Goal: Entertainment & Leisure: Consume media (video, audio)

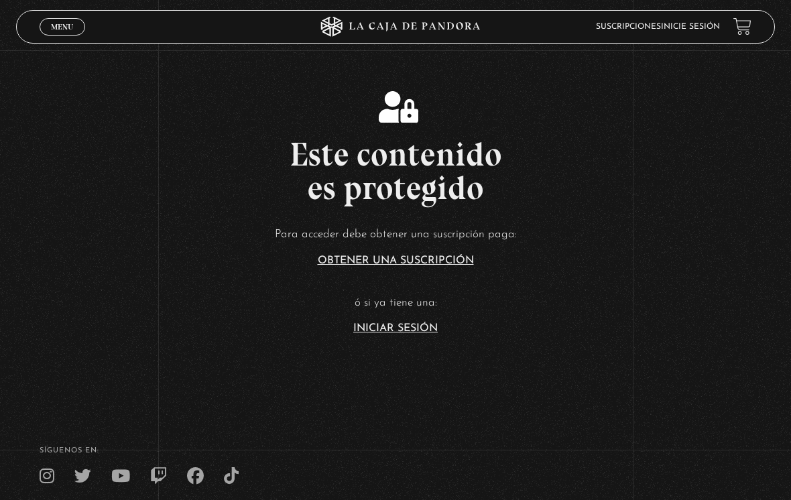
click at [432, 332] on link "Iniciar Sesión" at bounding box center [395, 328] width 84 height 11
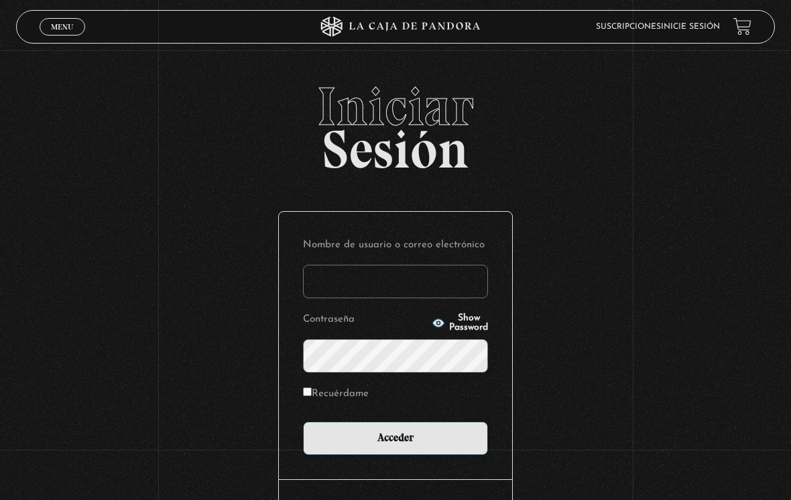
click at [439, 290] on input "Nombre de usuario o correo electrónico" at bounding box center [395, 282] width 185 height 34
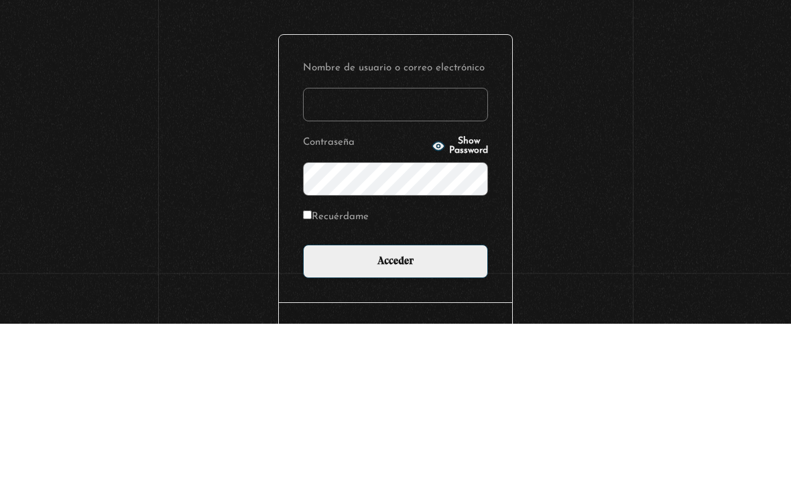
scroll to position [96, 0]
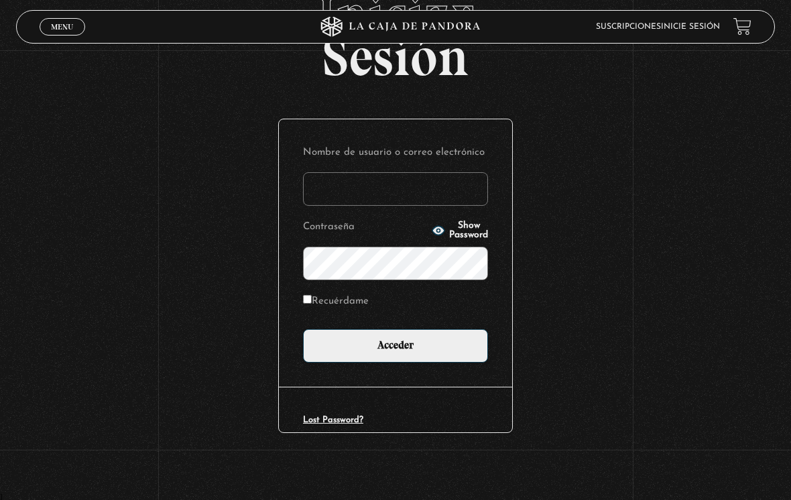
type input "[PERSON_NAME][EMAIL_ADDRESS][DOMAIN_NAME]"
click at [312, 292] on label "Recuérdame" at bounding box center [336, 301] width 66 height 18
click at [312, 295] on input "Recuérdame" at bounding box center [307, 299] width 9 height 9
checkbox input "true"
click at [417, 346] on input "Acceder" at bounding box center [395, 346] width 185 height 34
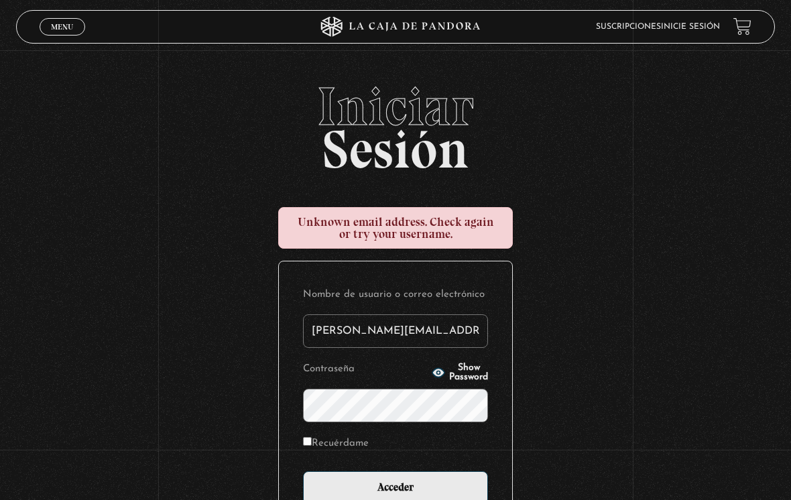
click at [342, 346] on input "[PERSON_NAME][EMAIL_ADDRESS][DOMAIN_NAME]" at bounding box center [395, 331] width 185 height 34
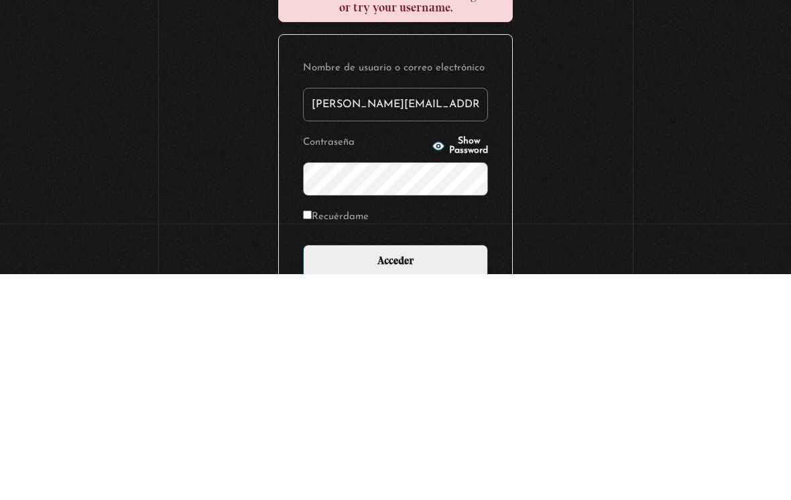
click at [319, 314] on input "[PERSON_NAME][EMAIL_ADDRESS][DOMAIN_NAME]" at bounding box center [395, 331] width 185 height 34
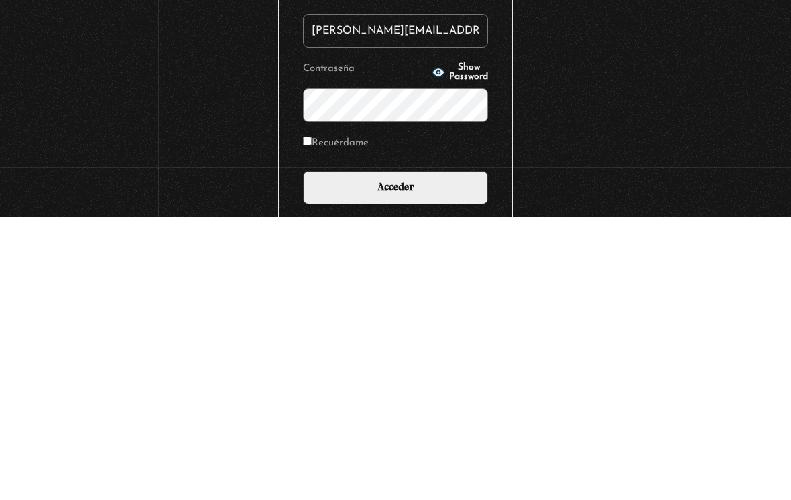
scroll to position [145, 0]
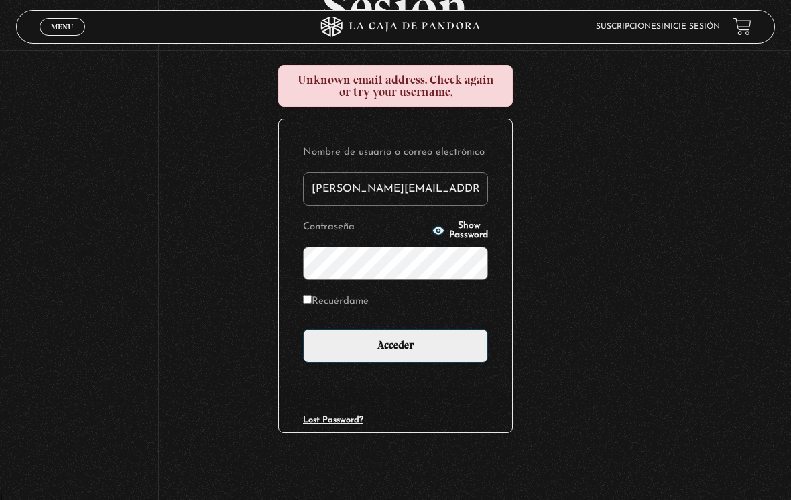
click at [336, 185] on input "mari.gonzalez6593@gmail.com" at bounding box center [395, 189] width 185 height 34
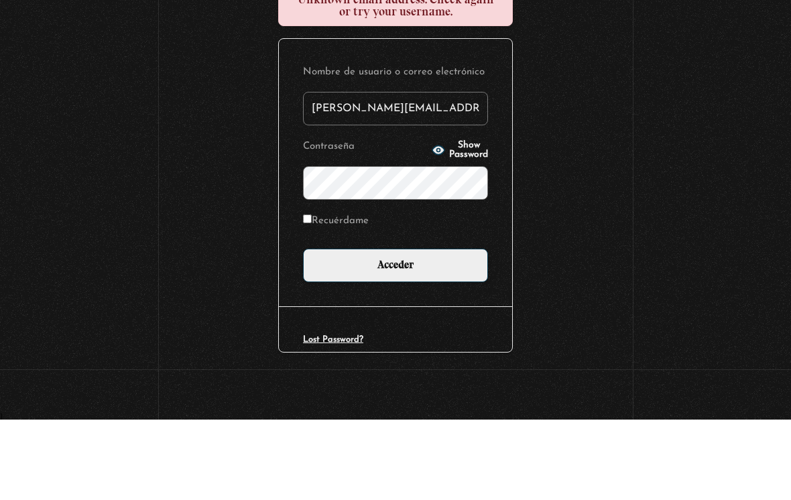
type input "maria.gonzalez6593@gmail.com"
click at [395, 329] on input "Acceder" at bounding box center [395, 346] width 185 height 34
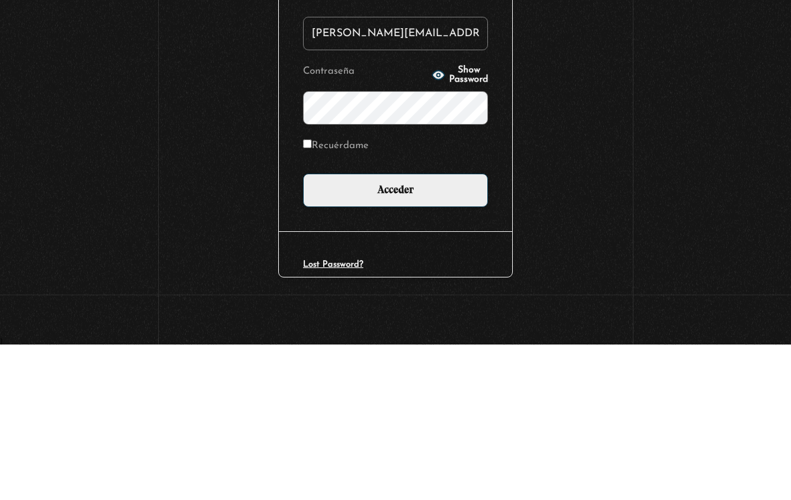
click at [309, 295] on input "Recuérdame" at bounding box center [307, 299] width 9 height 9
checkbox input "true"
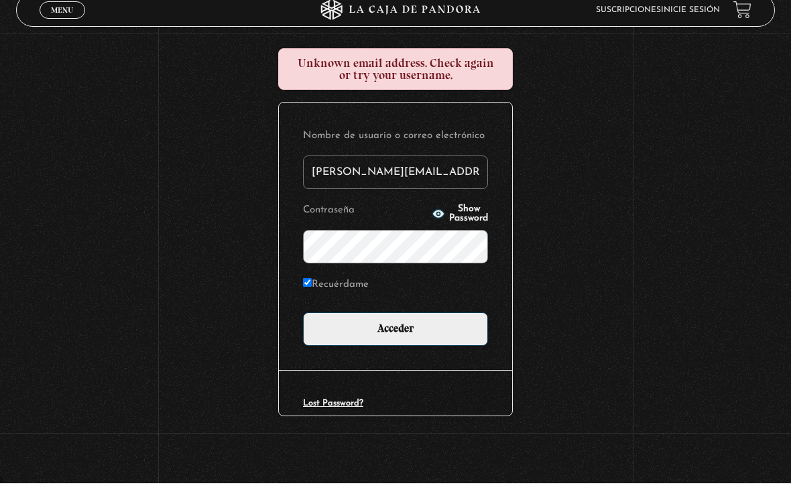
click at [329, 179] on input "mari.gonzalez6593@gmail.com" at bounding box center [395, 189] width 185 height 34
type input "maria.gonzalez6593@gmail.com"
click at [645, 172] on div "Iniciar Sesión Unknown email address. Check again or try your username. Nombre …" at bounding box center [395, 216] width 791 height 556
click at [454, 341] on input "Acceder" at bounding box center [395, 346] width 185 height 34
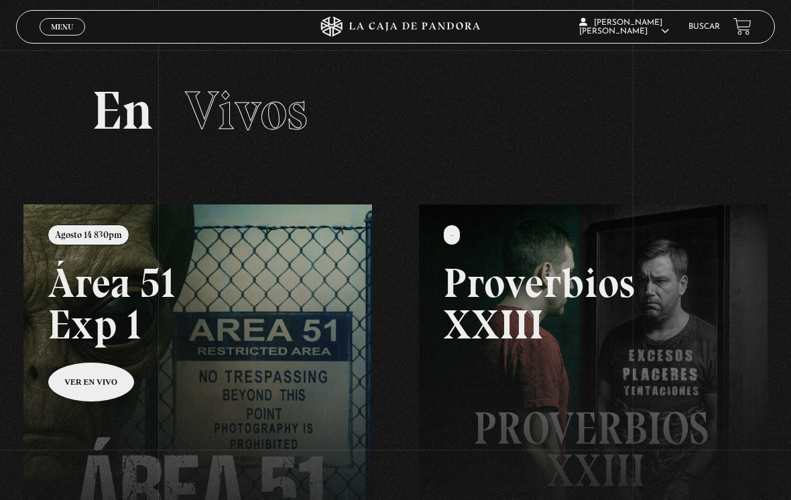
click at [97, 399] on link at bounding box center [418, 454] width 791 height 500
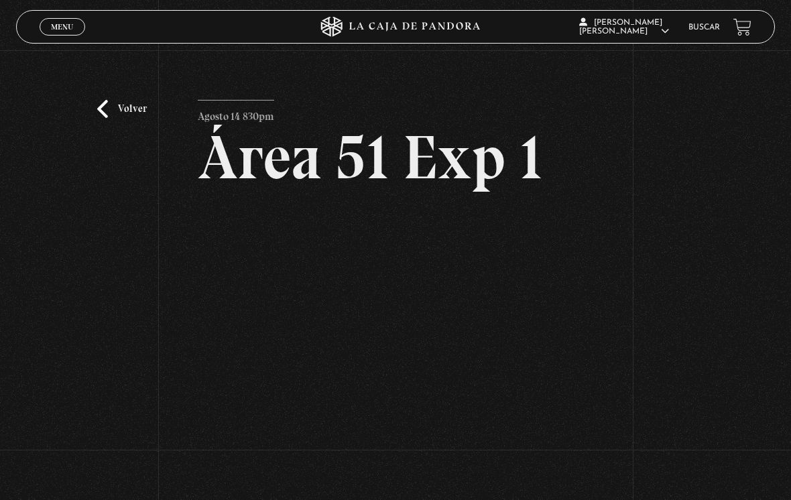
click at [112, 134] on div "Volver Agosto 14 830pm Área 51 Exp 1" at bounding box center [395, 253] width 791 height 407
click at [123, 117] on link "Volver" at bounding box center [122, 109] width 50 height 18
click at [104, 109] on link "Volver" at bounding box center [122, 109] width 50 height 18
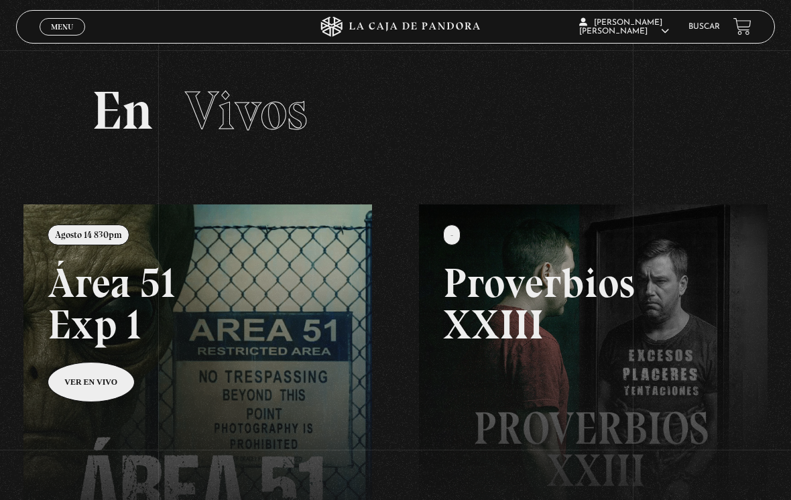
click at [60, 29] on span "Menu" at bounding box center [62, 27] width 22 height 8
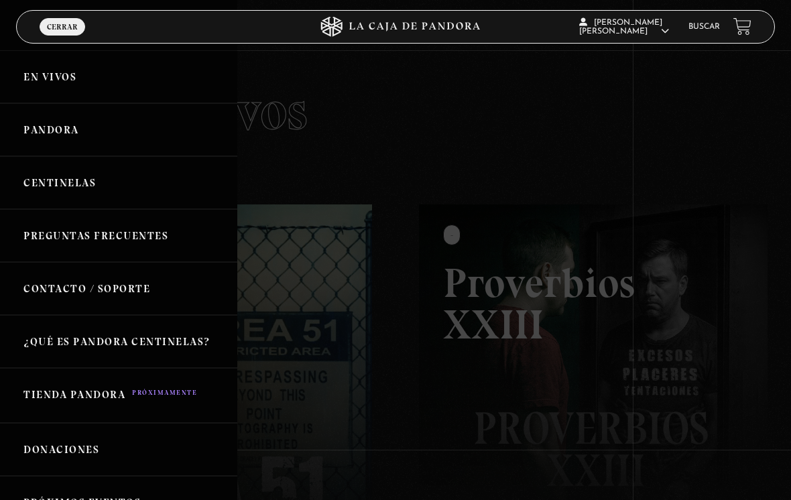
click at [90, 193] on link "Centinelas" at bounding box center [118, 182] width 237 height 53
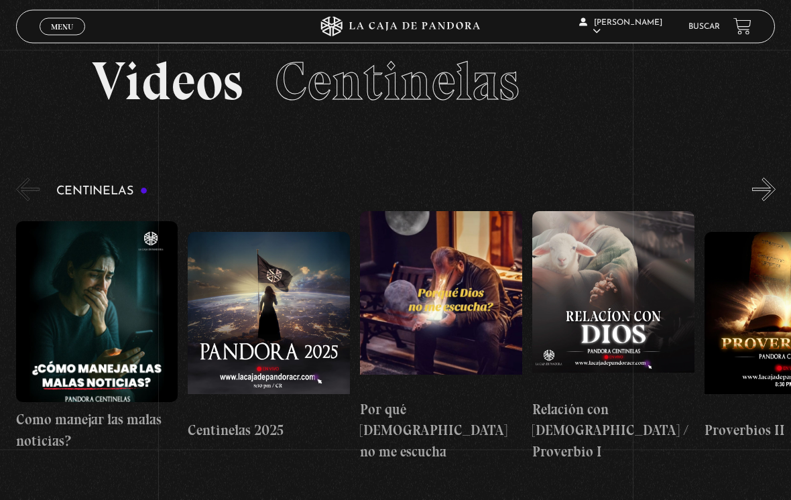
scroll to position [30, 0]
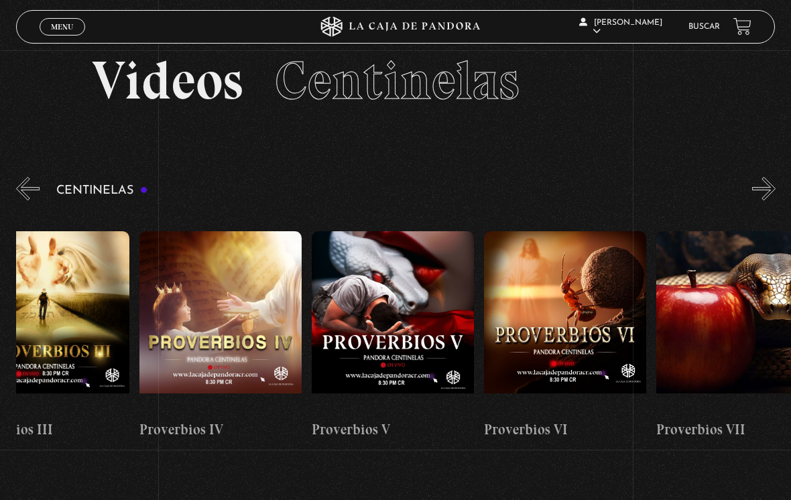
click at [38, 197] on button "«" at bounding box center [27, 188] width 23 height 23
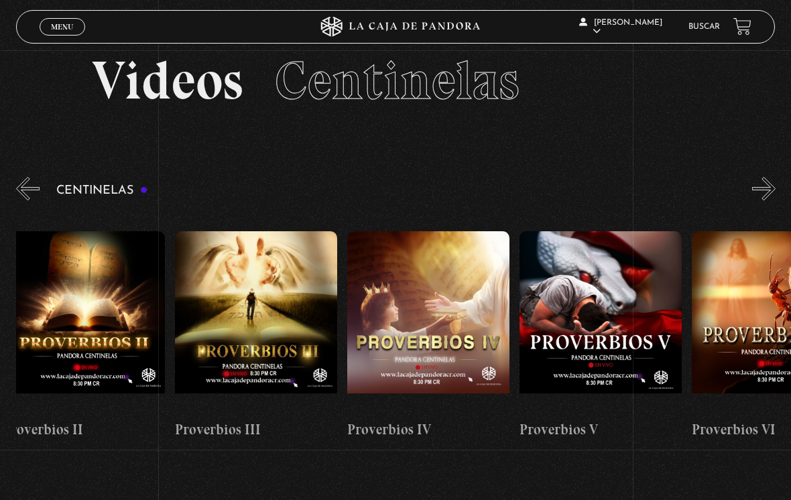
click at [56, 33] on link "Menu Cerrar" at bounding box center [63, 26] width 46 height 17
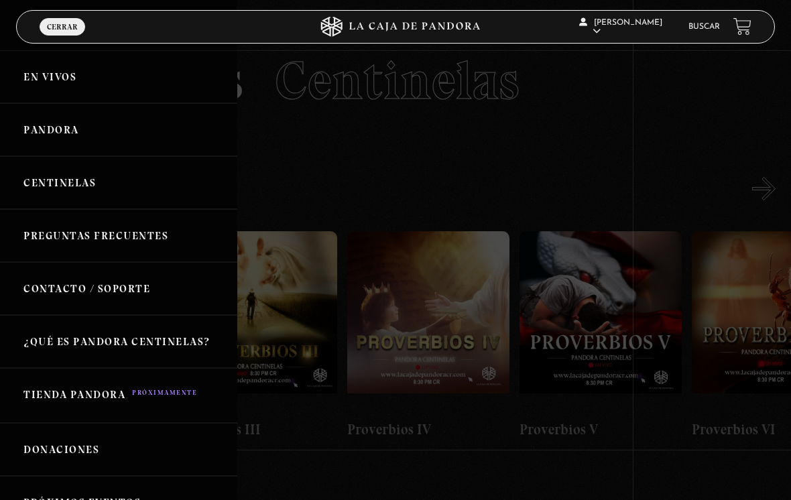
scroll to position [0, 688]
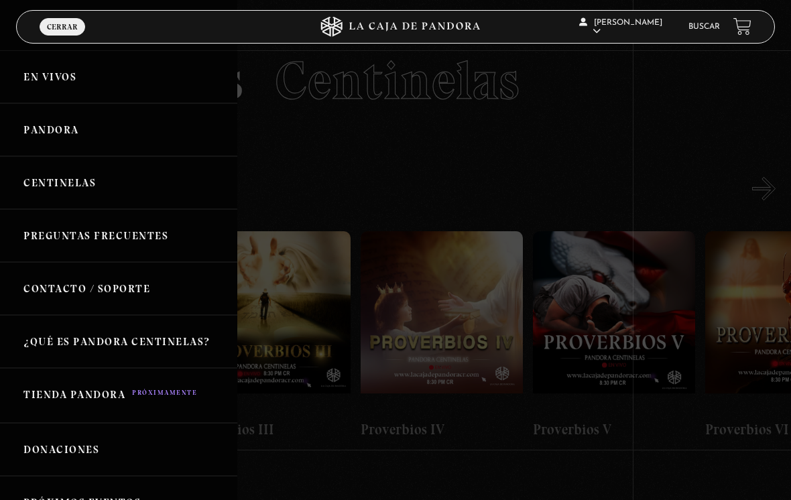
click at [119, 133] on link "Pandora" at bounding box center [118, 129] width 237 height 53
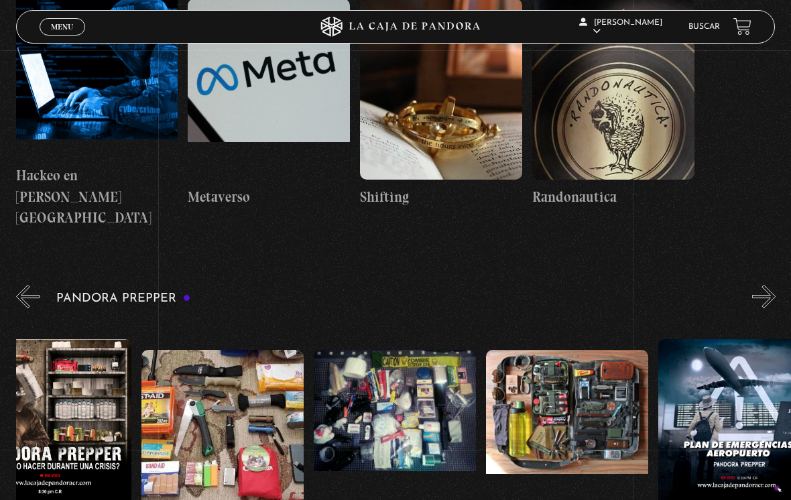
scroll to position [0, 561]
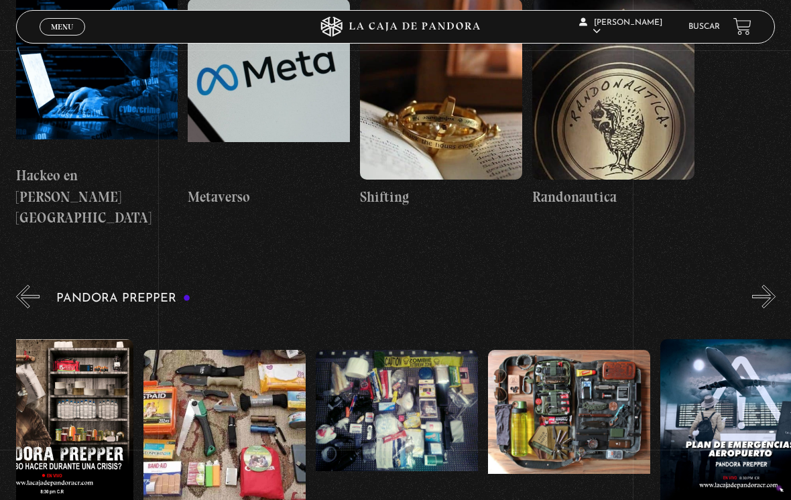
click at [254, 350] on figure at bounding box center [224, 440] width 162 height 181
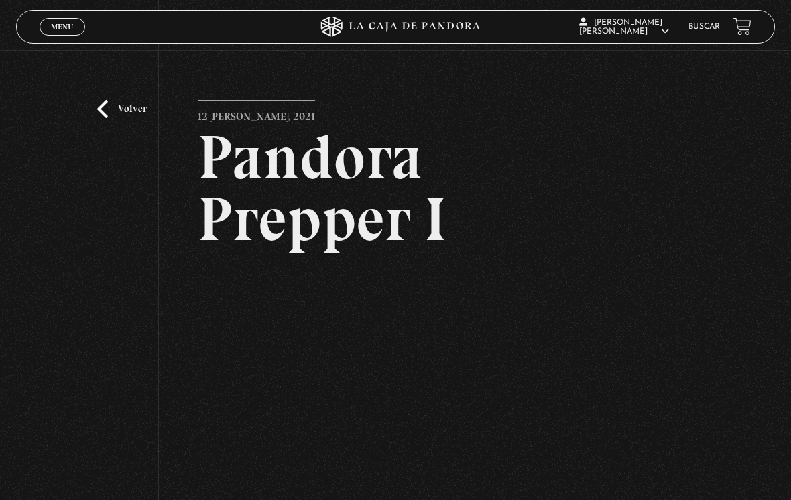
click at [113, 115] on link "Volver" at bounding box center [122, 109] width 50 height 18
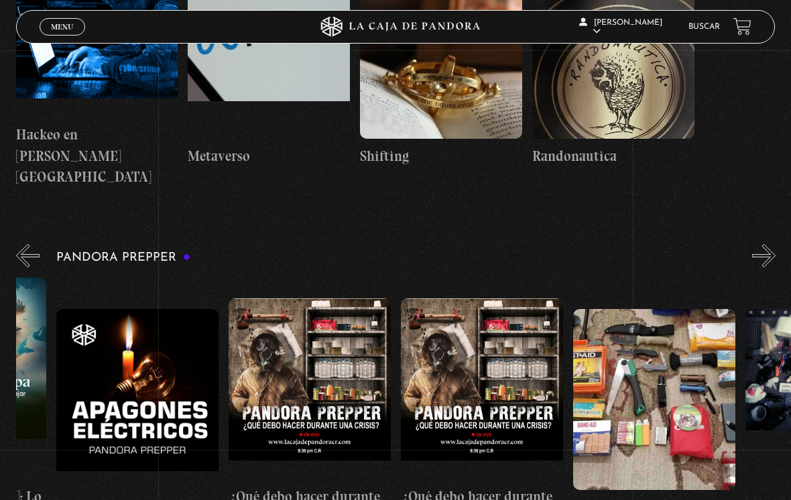
scroll to position [3032, 0]
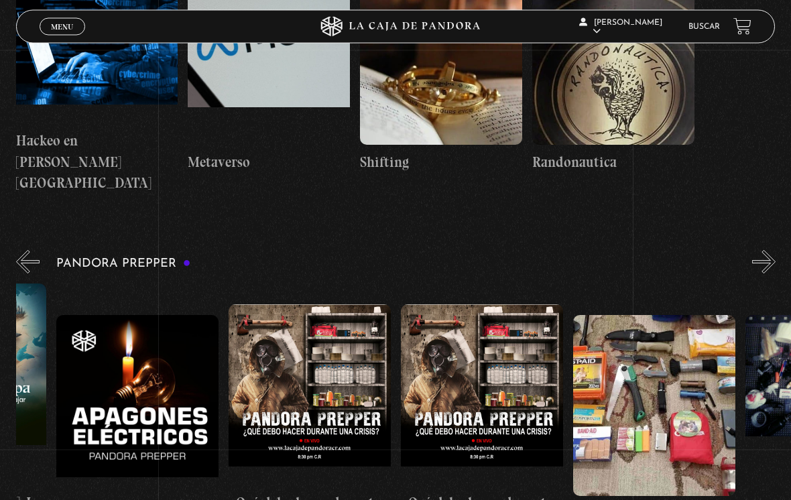
click at [307, 305] on figure at bounding box center [310, 395] width 162 height 181
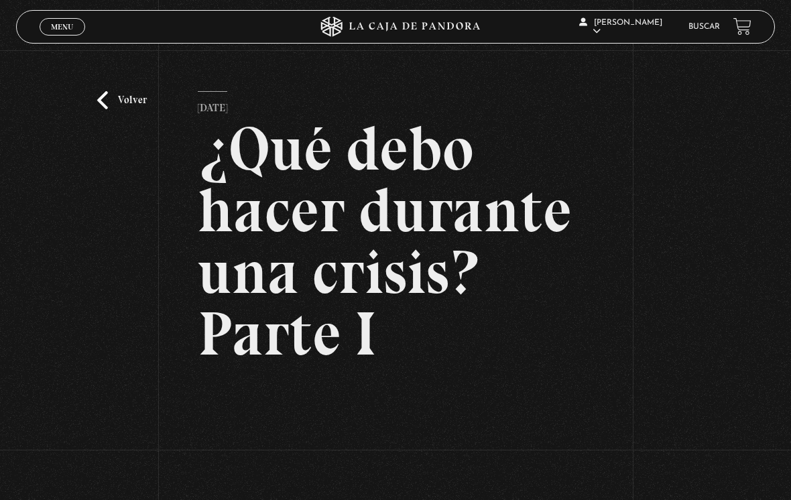
scroll to position [11, 0]
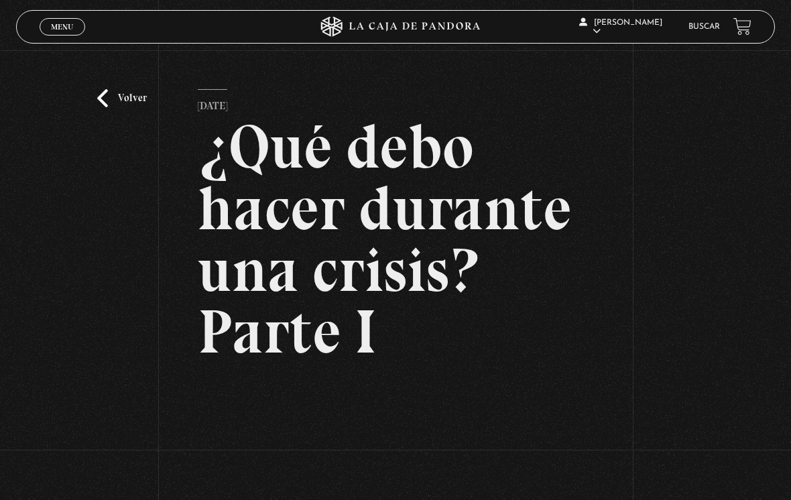
click at [111, 101] on link "Volver" at bounding box center [122, 98] width 50 height 18
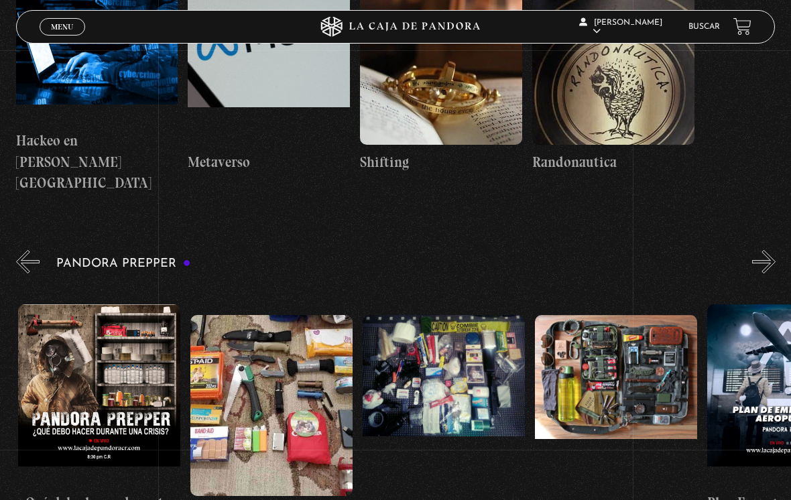
scroll to position [0, 515]
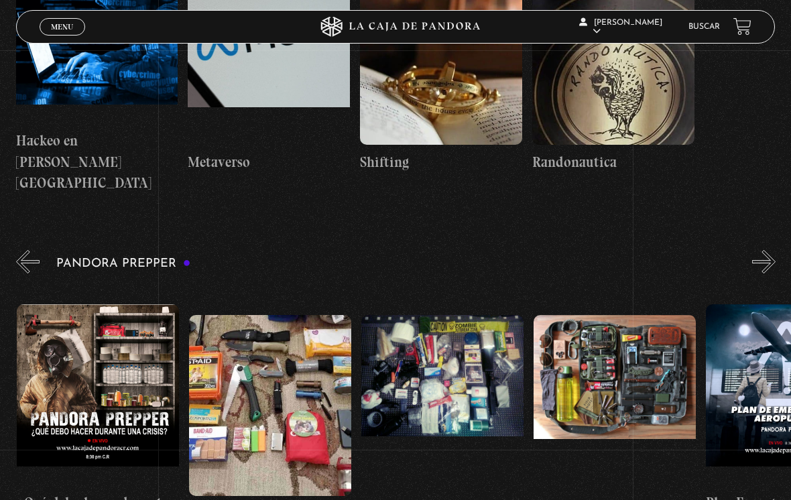
click at [259, 315] on figure at bounding box center [270, 405] width 162 height 181
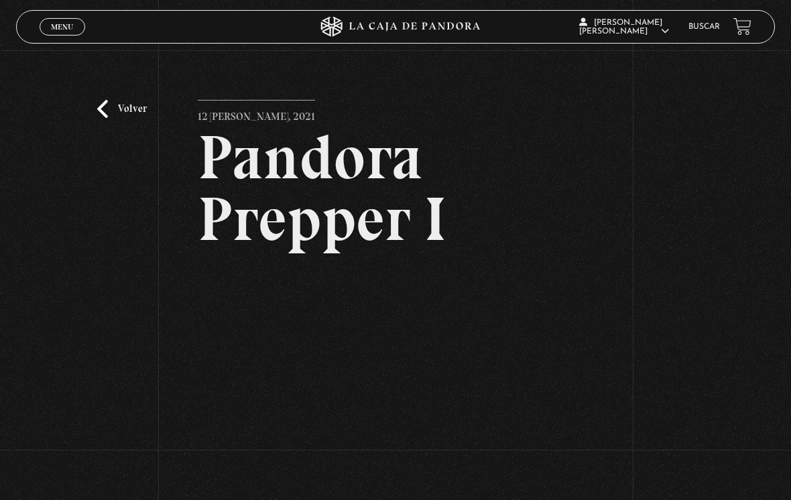
click at [119, 106] on link "Volver" at bounding box center [122, 109] width 50 height 18
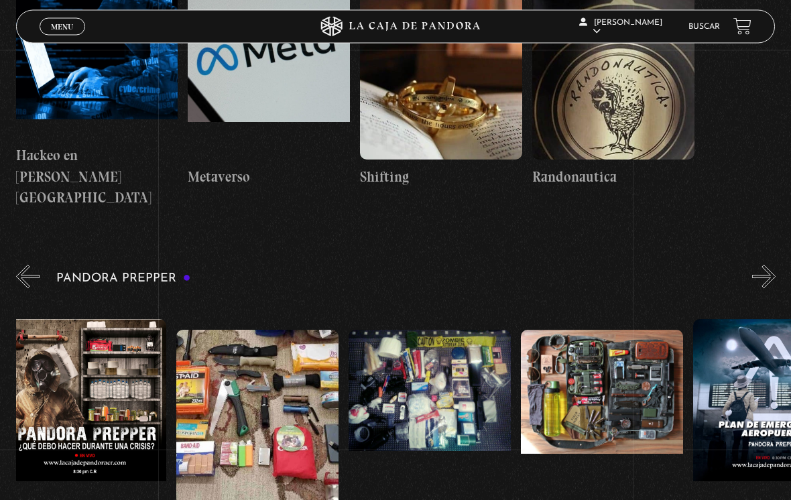
scroll to position [0, 529]
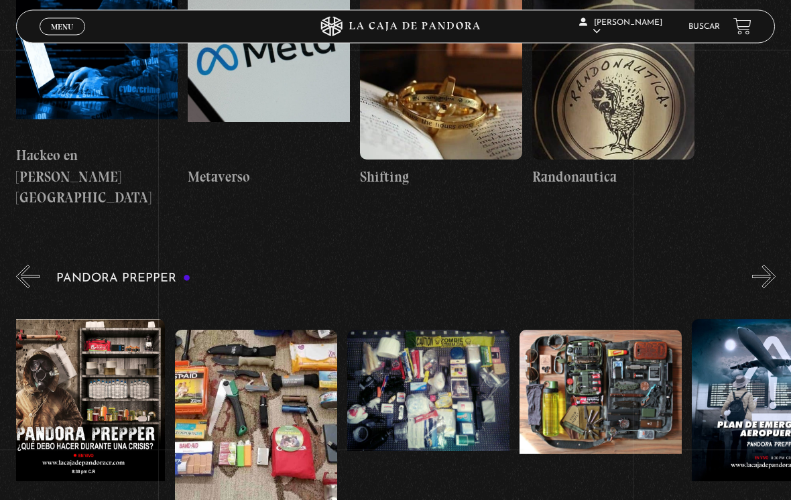
click at [418, 330] on figure at bounding box center [428, 420] width 162 height 181
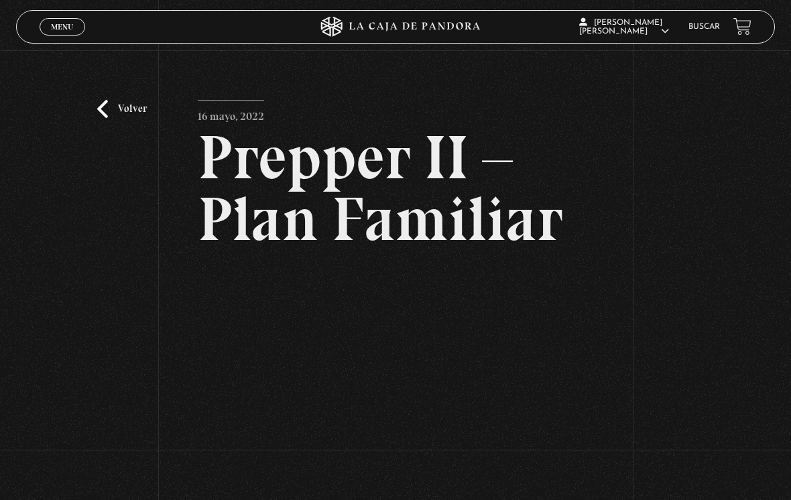
click at [70, 110] on div "Volver 16 mayo, 2022 Prepper II – Plan Familiar WhatsApp Twitter Messenger Email" at bounding box center [395, 302] width 791 height 504
click at [97, 115] on link "Volver" at bounding box center [122, 109] width 50 height 18
click at [126, 118] on link "Volver" at bounding box center [122, 109] width 50 height 18
click at [99, 118] on link "Volver" at bounding box center [122, 109] width 50 height 18
click at [106, 109] on link "Volver" at bounding box center [122, 109] width 50 height 18
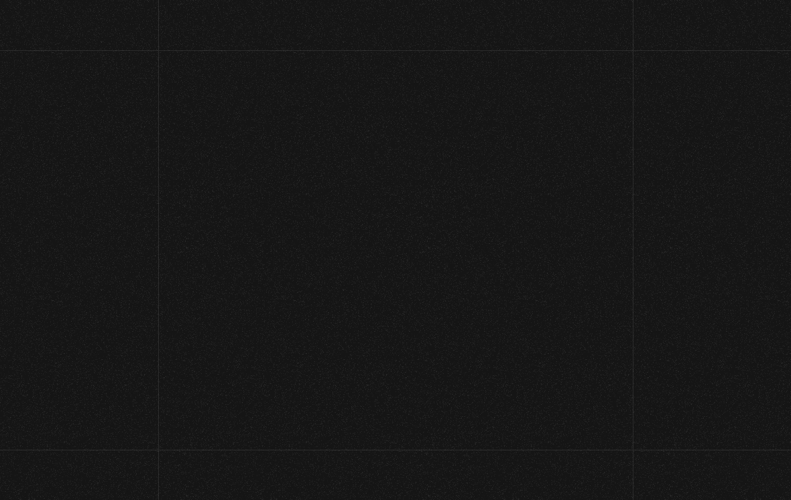
scroll to position [162, 0]
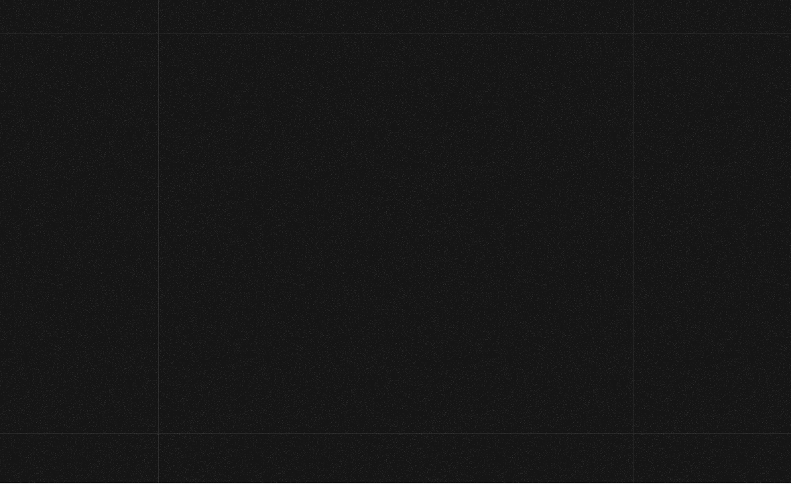
click at [121, 109] on div "Iniciar Sesión Unknown email address. Check again or try your username. Nombre …" at bounding box center [395, 216] width 791 height 556
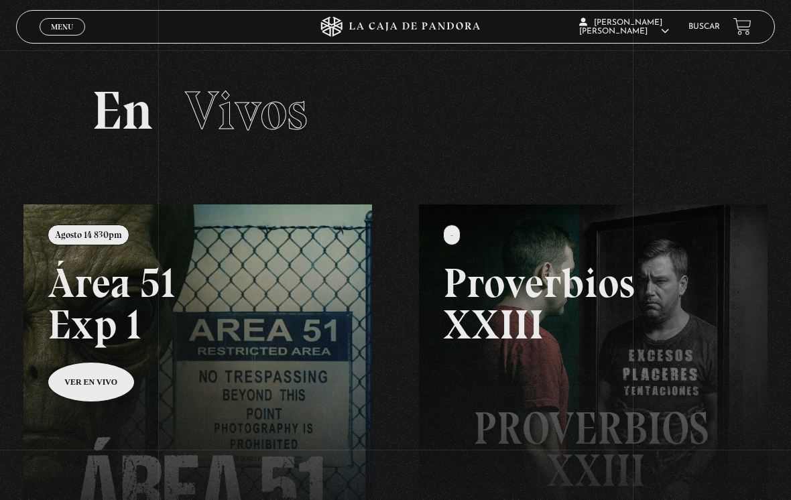
click at [64, 15] on div "Menu Cerrar" at bounding box center [158, 27] width 237 height 32
click at [64, 31] on span "Menu" at bounding box center [62, 27] width 22 height 8
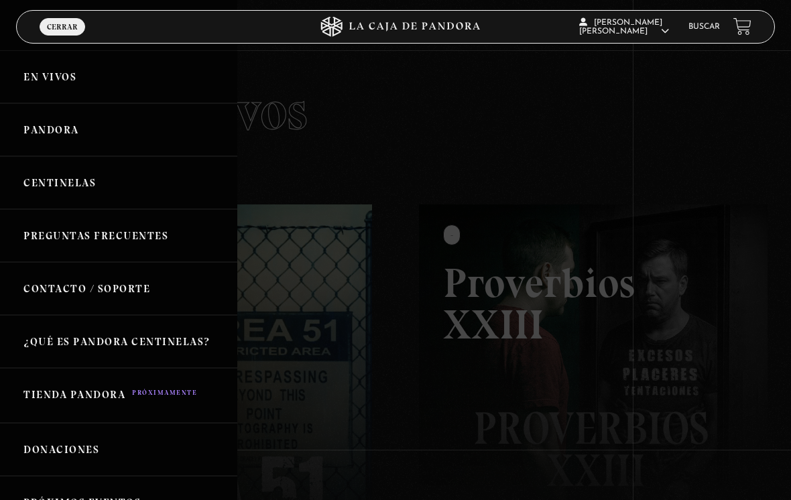
click at [378, 174] on div at bounding box center [395, 250] width 791 height 500
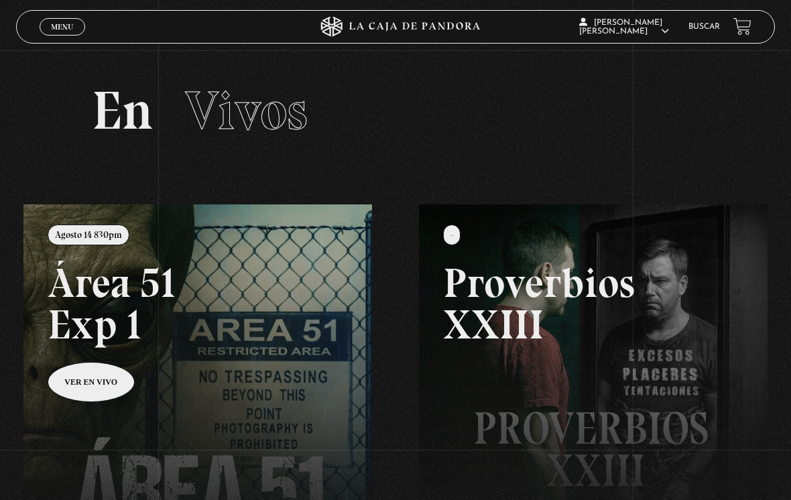
click at [75, 32] on link "Menu Cerrar" at bounding box center [63, 26] width 46 height 17
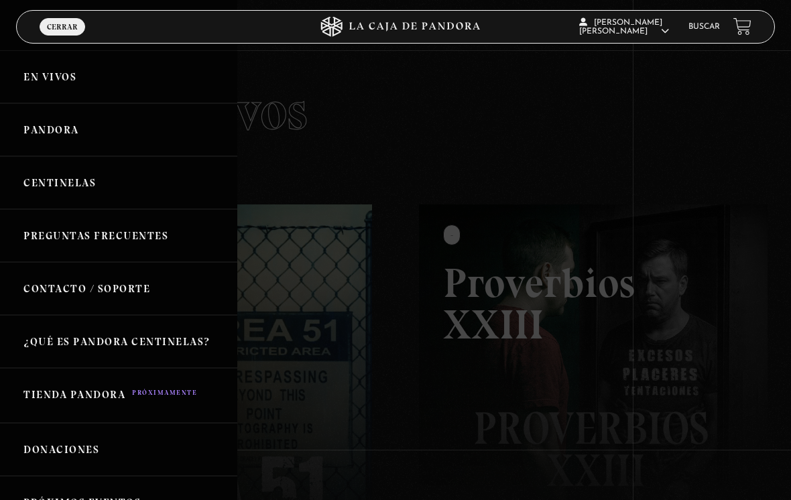
click at [105, 127] on link "Pandora" at bounding box center [118, 129] width 237 height 53
